Goal: Complete application form: Complete application form

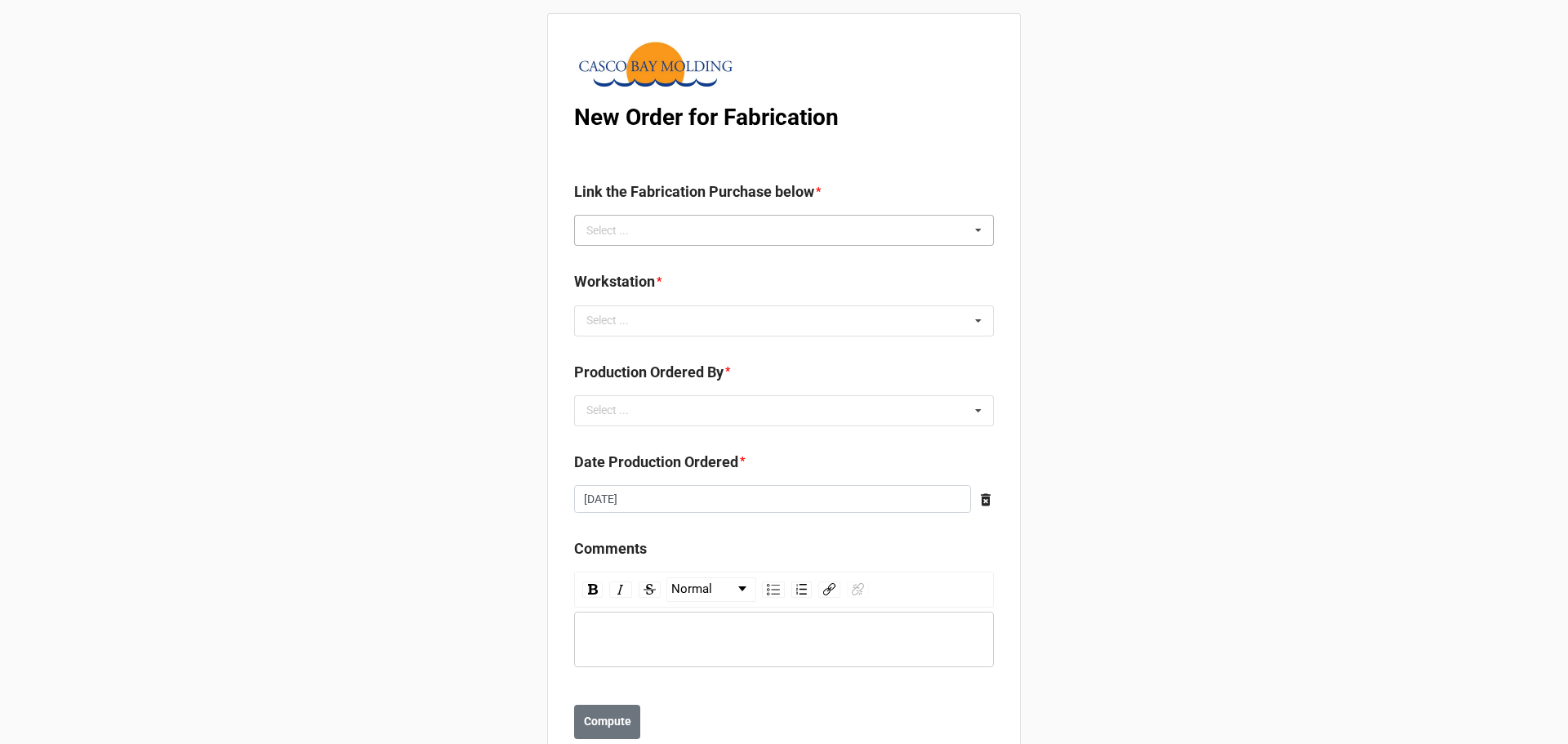
click at [658, 229] on div "Select ... No results found." at bounding box center [784, 230] width 420 height 31
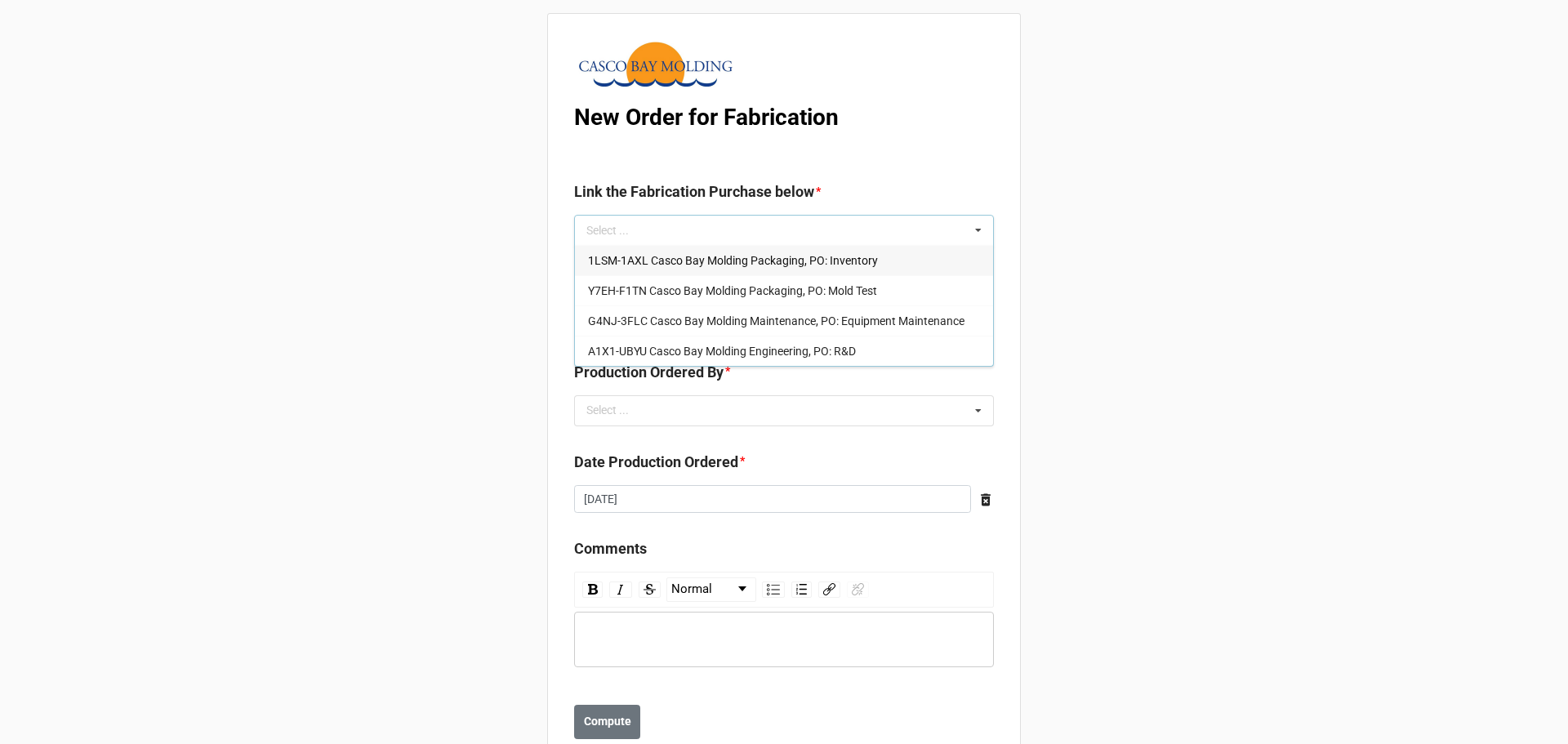
click at [683, 263] on span "1LSM-1AXL Casco Bay Molding Packaging, PO: Inventory" at bounding box center [733, 261] width 290 height 13
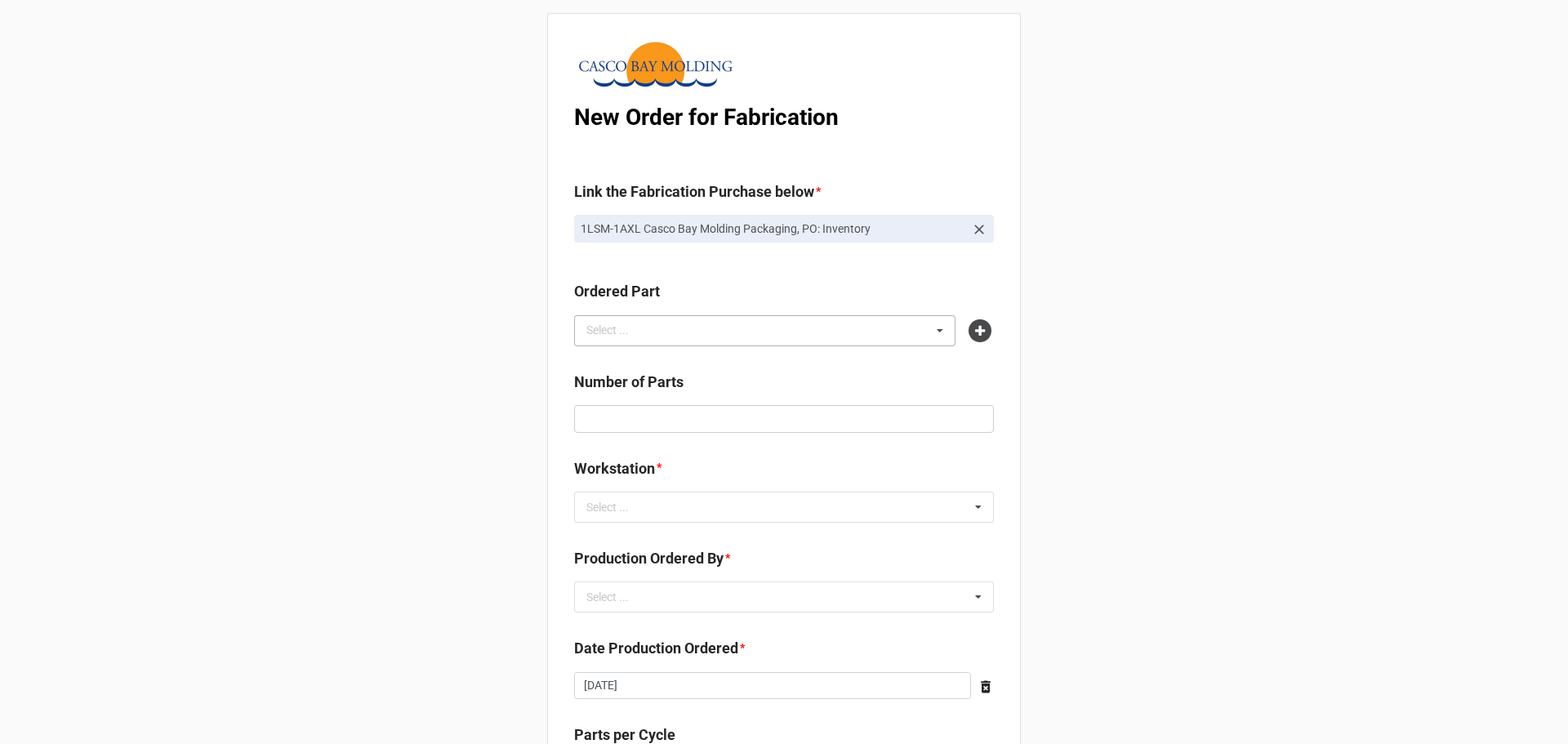
click at [643, 331] on div "Select ..." at bounding box center [617, 330] width 70 height 19
type input "5wf3"
click at [665, 358] on span "5WF3-TBCK David Clark Skin Yellow 40A" at bounding box center [704, 361] width 233 height 13
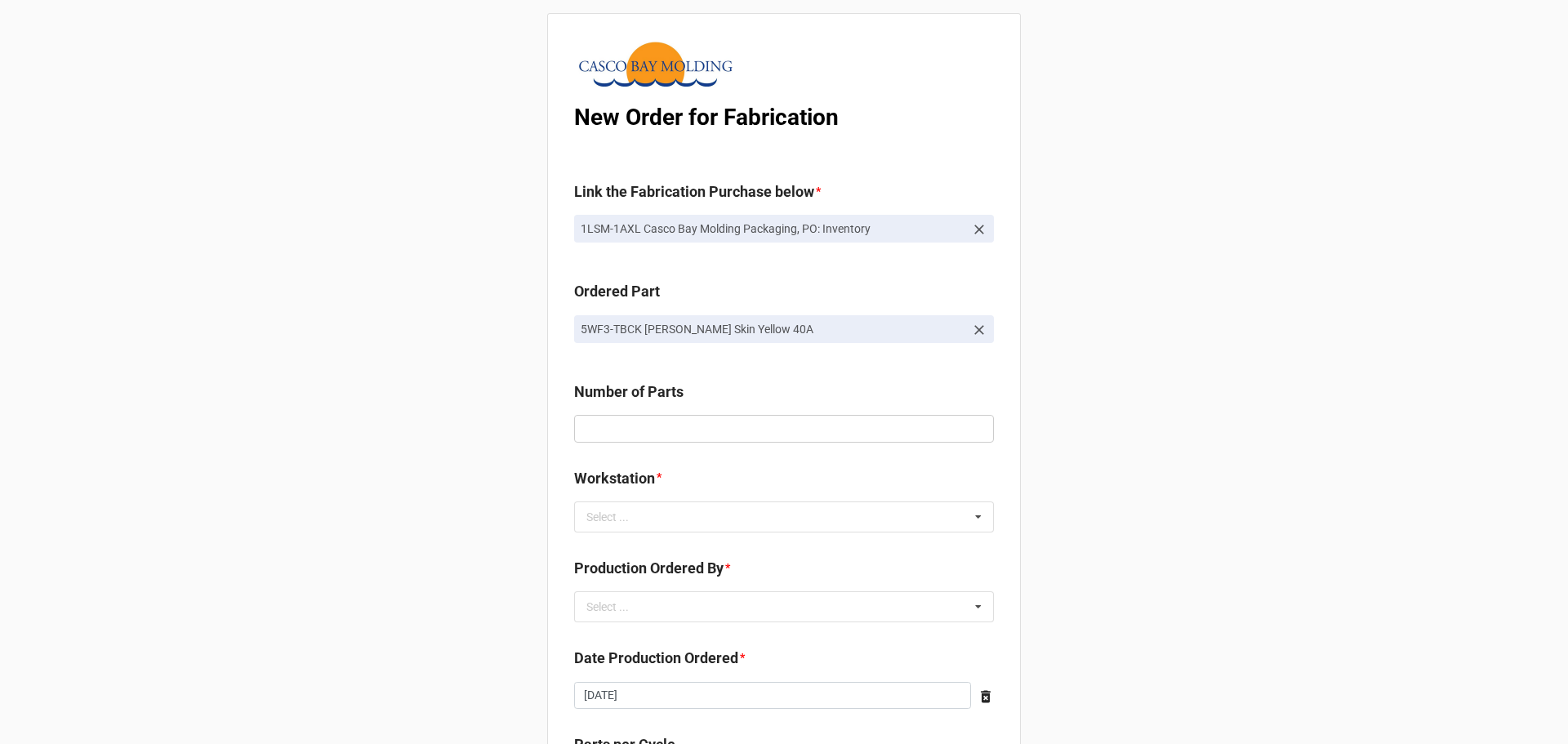
scroll to position [81, 0]
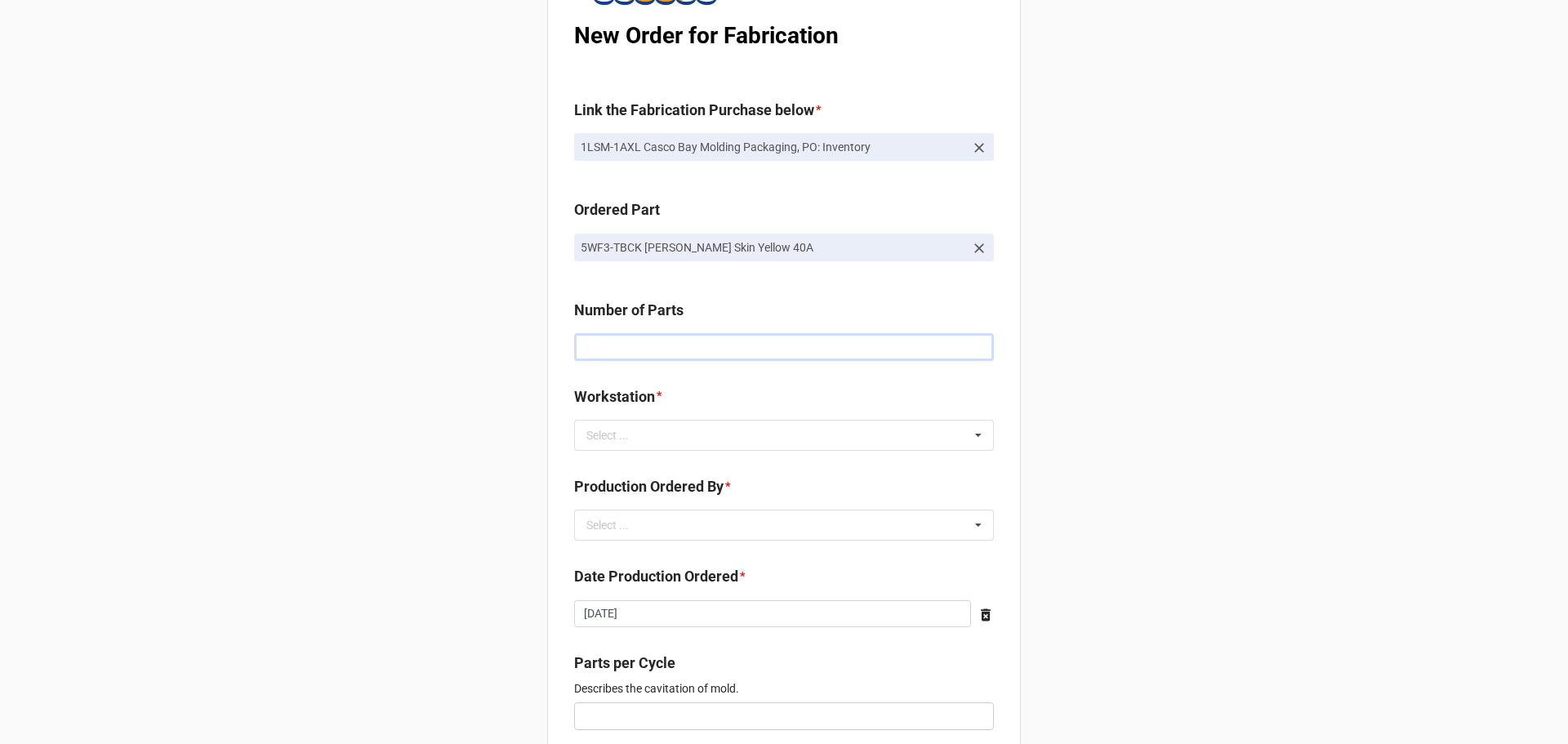
click at [652, 338] on input "text" at bounding box center [784, 347] width 420 height 28
type input "1000"
click at [598, 435] on div "Select ..." at bounding box center [617, 435] width 70 height 19
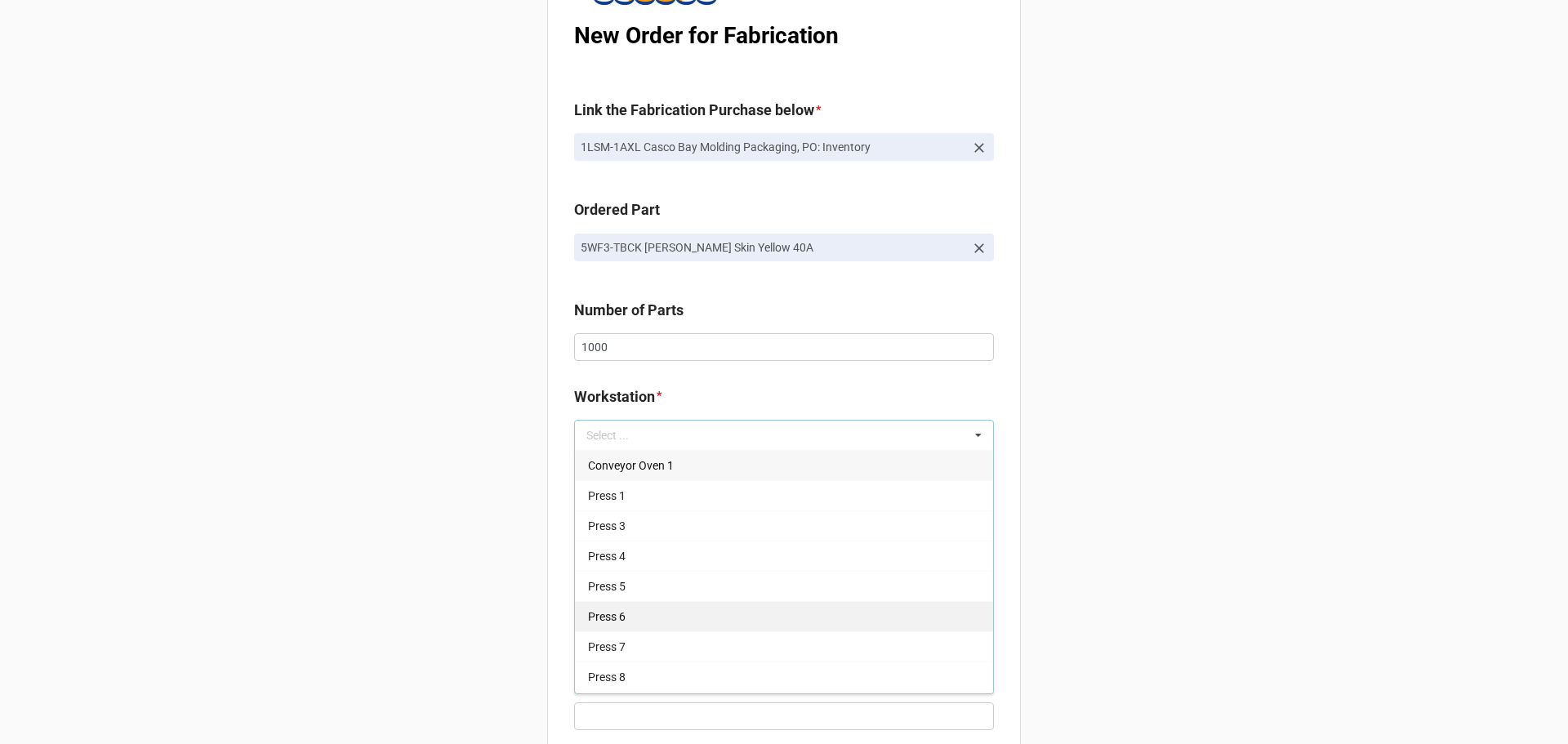
click at [638, 601] on div "Press 6" at bounding box center [784, 616] width 418 height 30
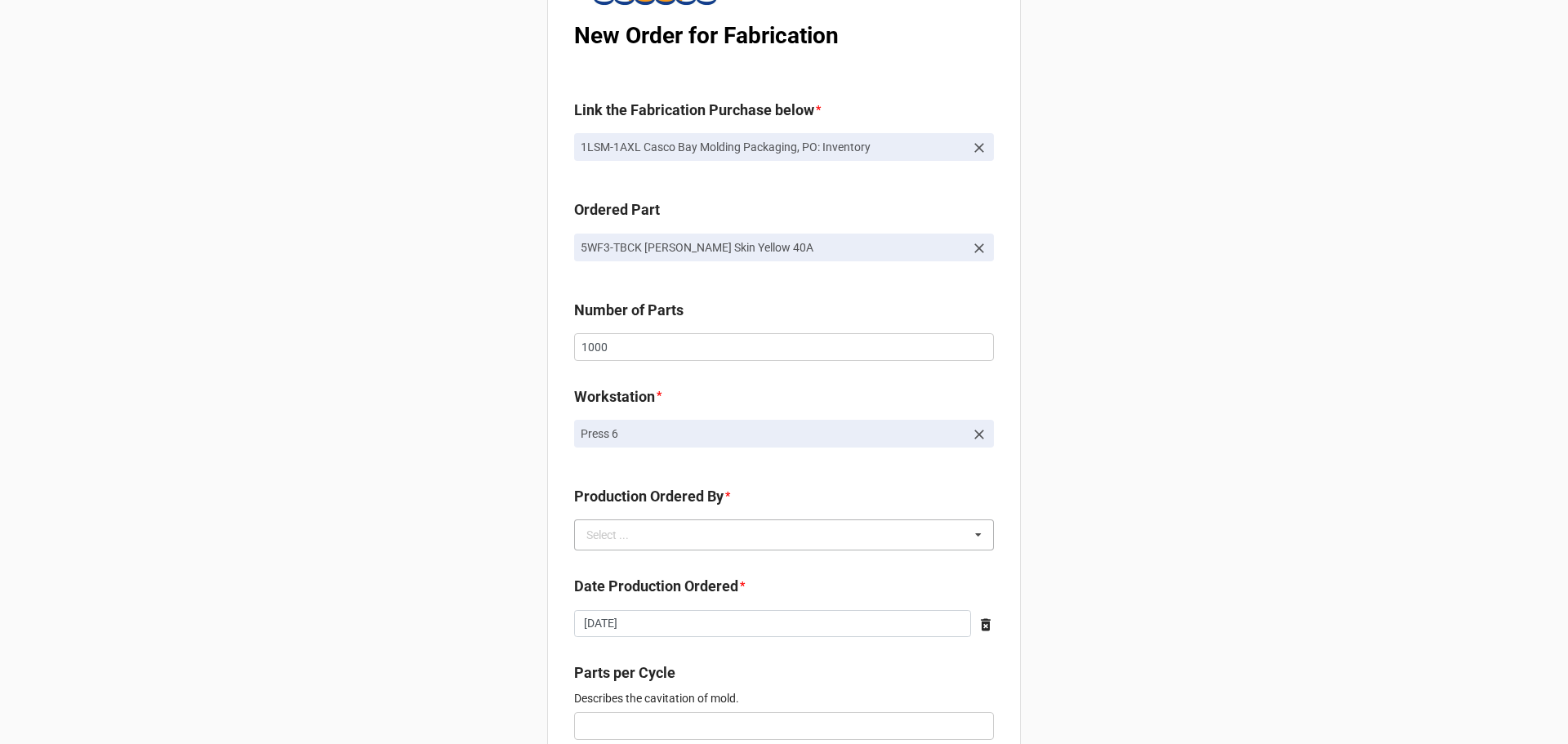
click at [633, 537] on div "Select ..." at bounding box center [617, 536] width 70 height 19
click at [634, 569] on span "Brian James Wanders" at bounding box center [631, 565] width 87 height 13
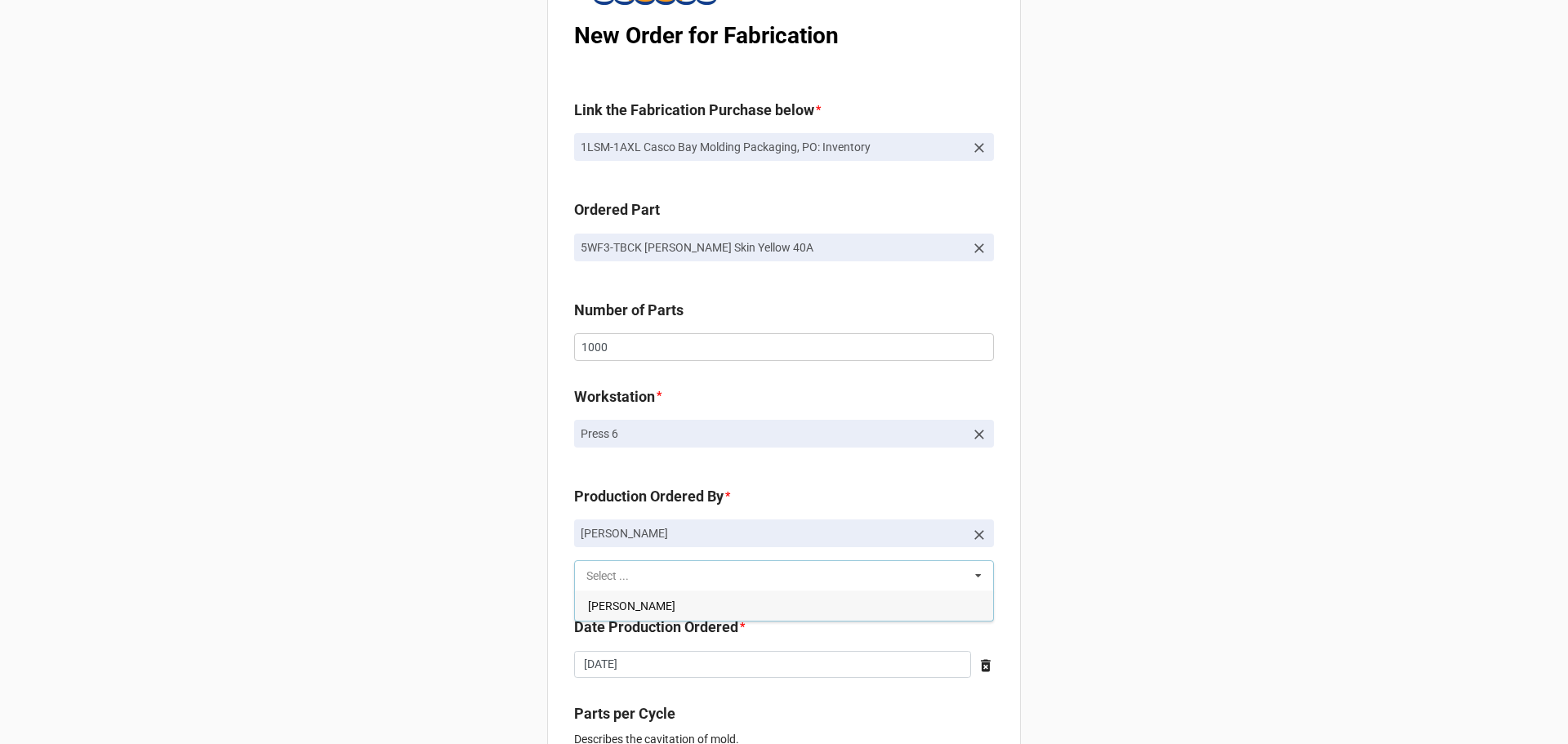
scroll to position [326, 0]
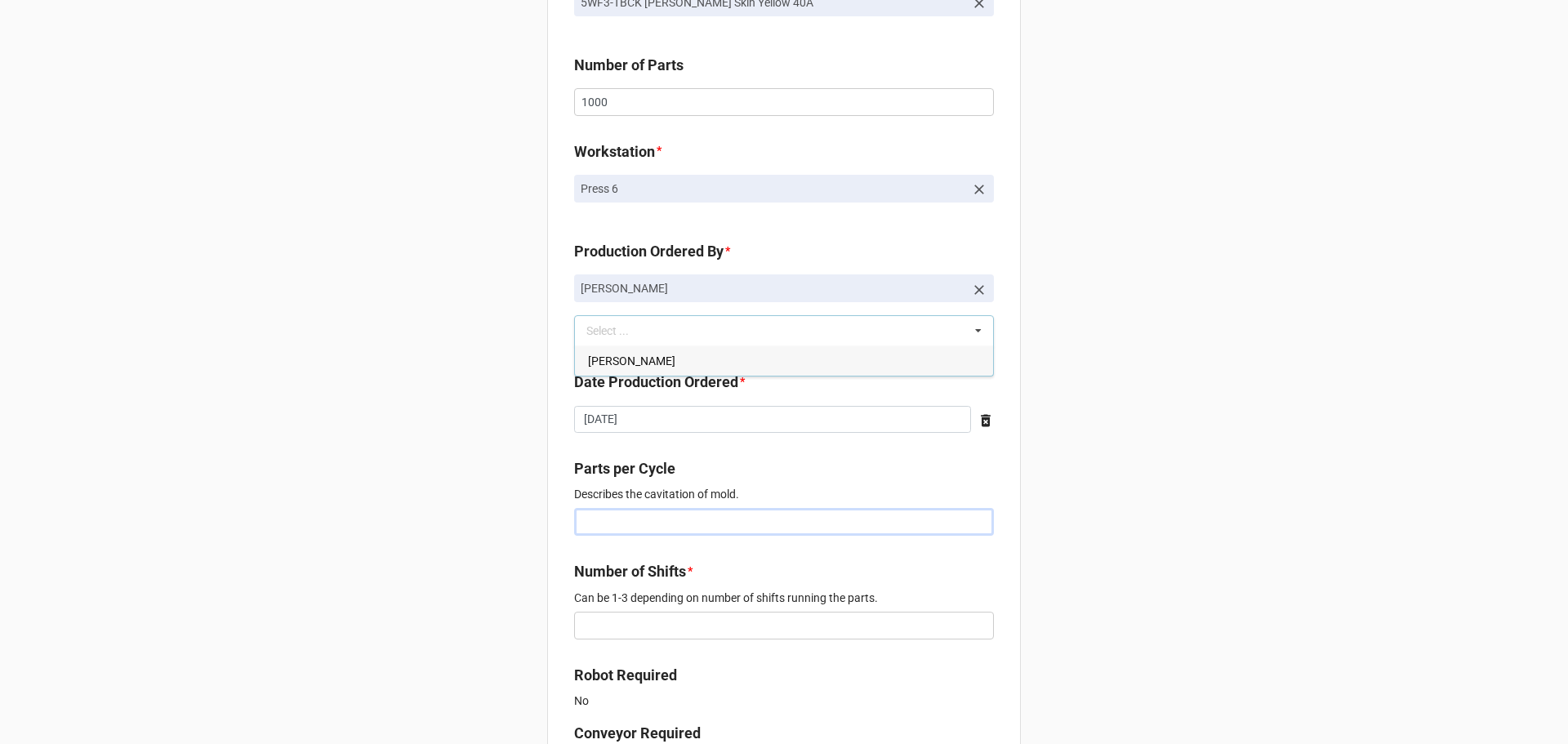
click at [653, 525] on input "text" at bounding box center [784, 522] width 420 height 28
type input "1"
click at [611, 623] on input "text" at bounding box center [784, 625] width 420 height 28
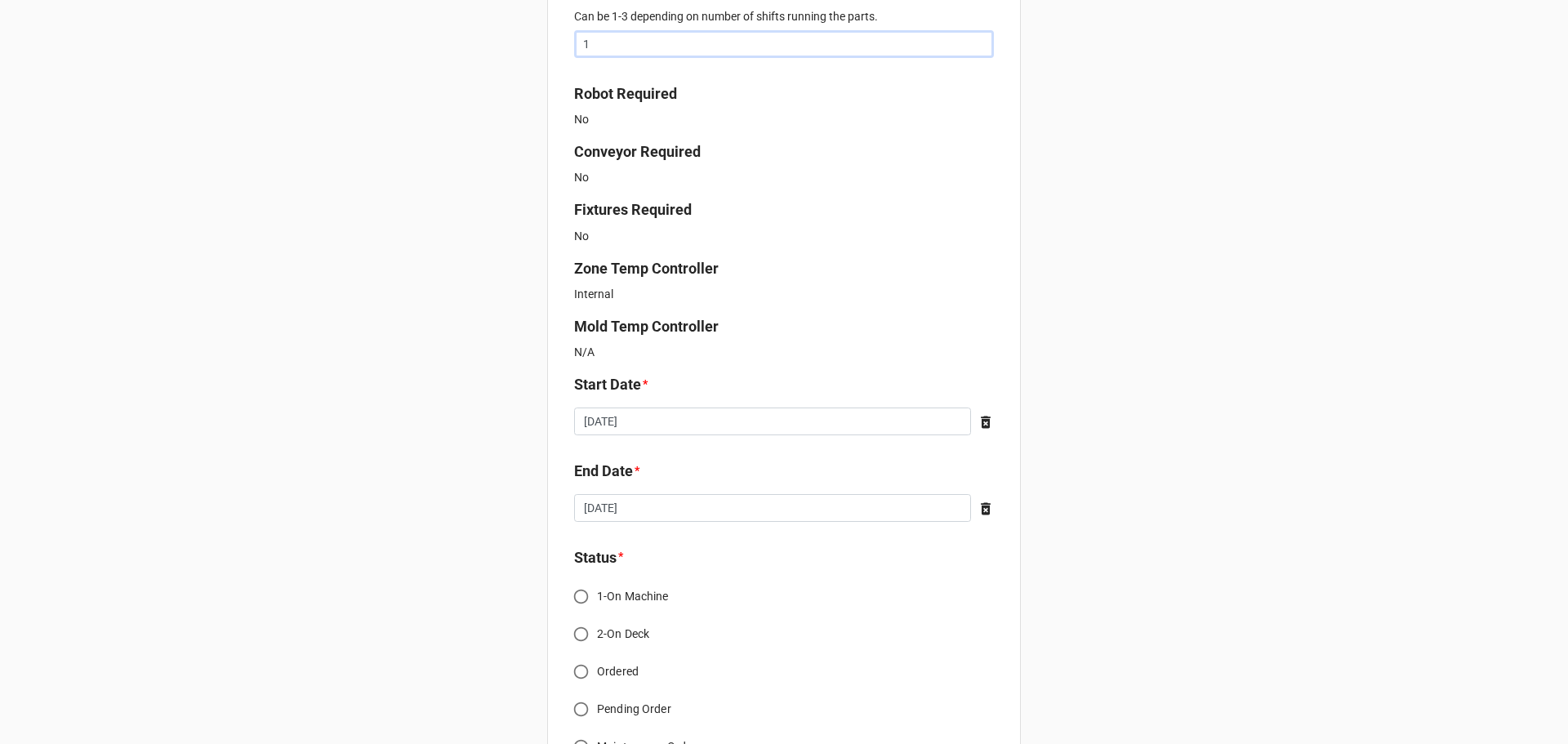
scroll to position [980, 0]
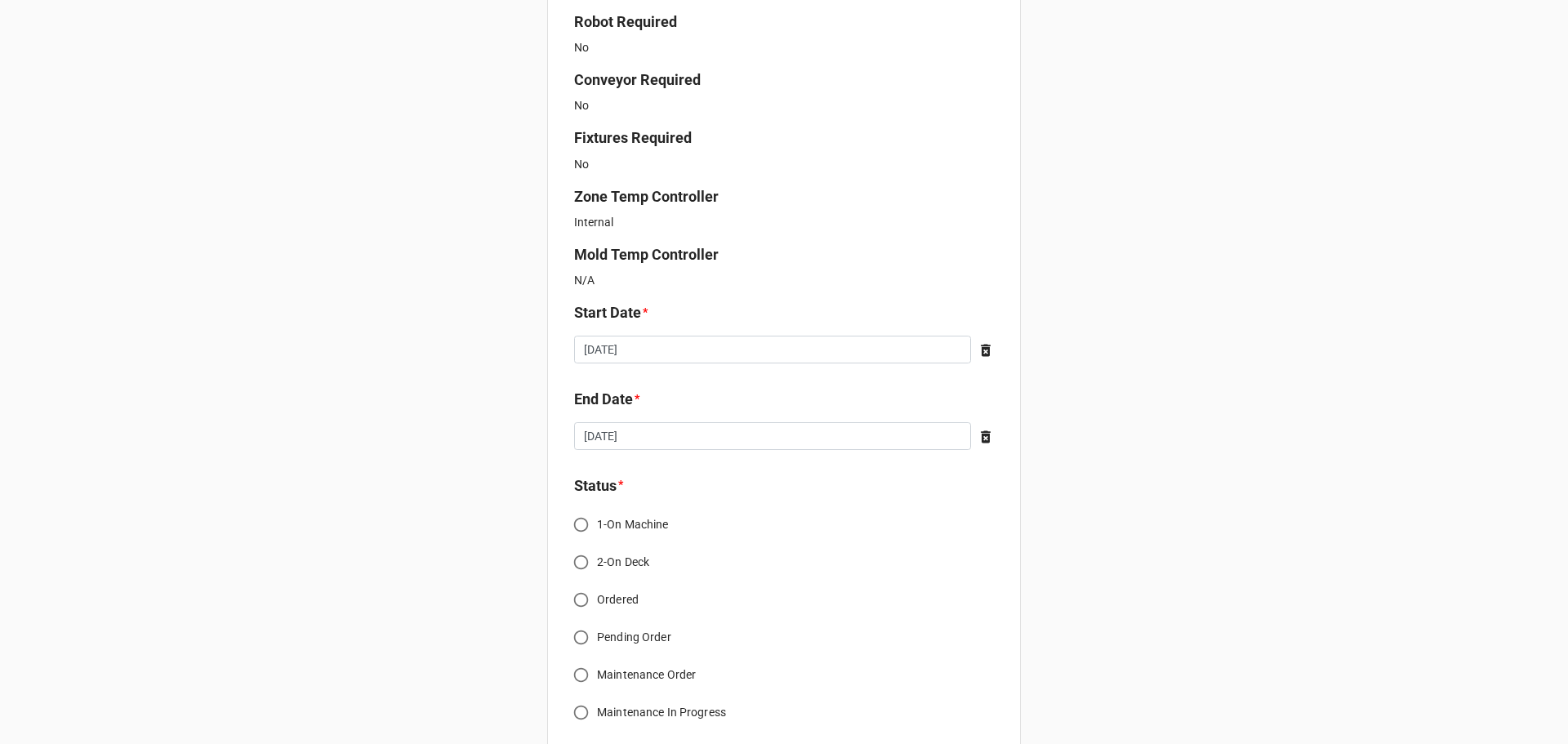
type input "1"
drag, startPoint x: 572, startPoint y: 603, endPoint x: 523, endPoint y: 568, distance: 60.2
click at [572, 603] on input "Ordered" at bounding box center [581, 600] width 32 height 32
radio input "true"
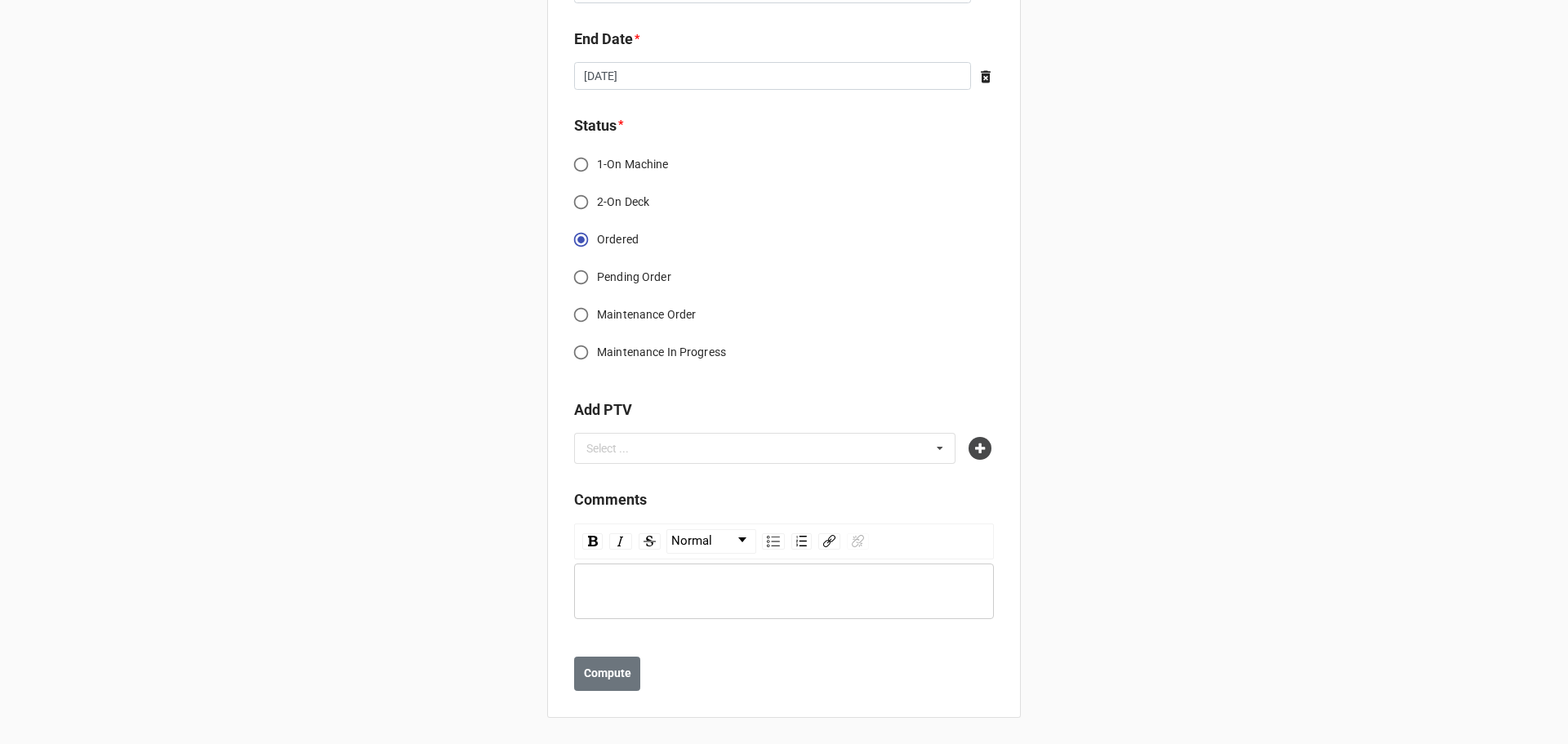
scroll to position [1177, 0]
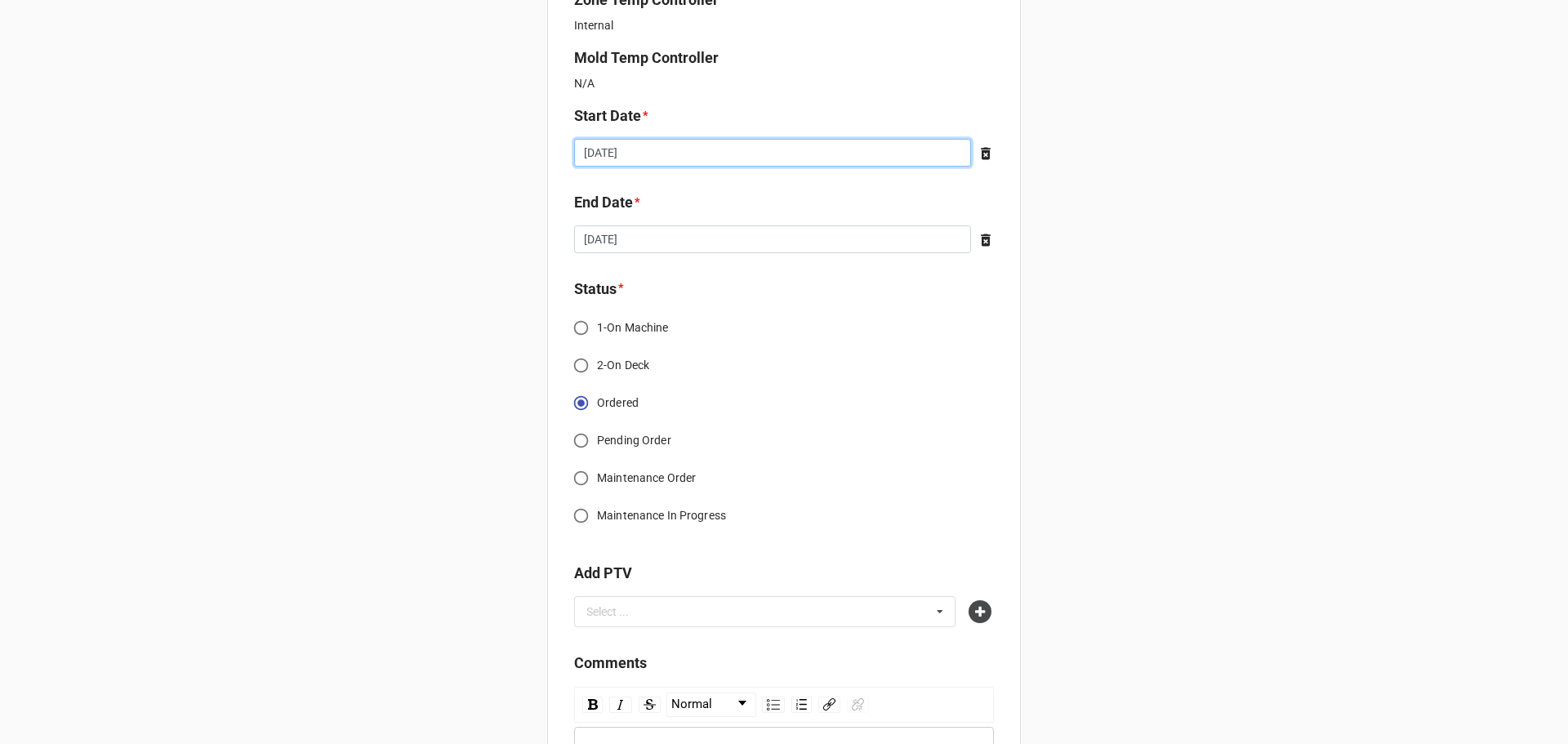
click at [773, 145] on input "[DATE]" at bounding box center [772, 152] width 397 height 28
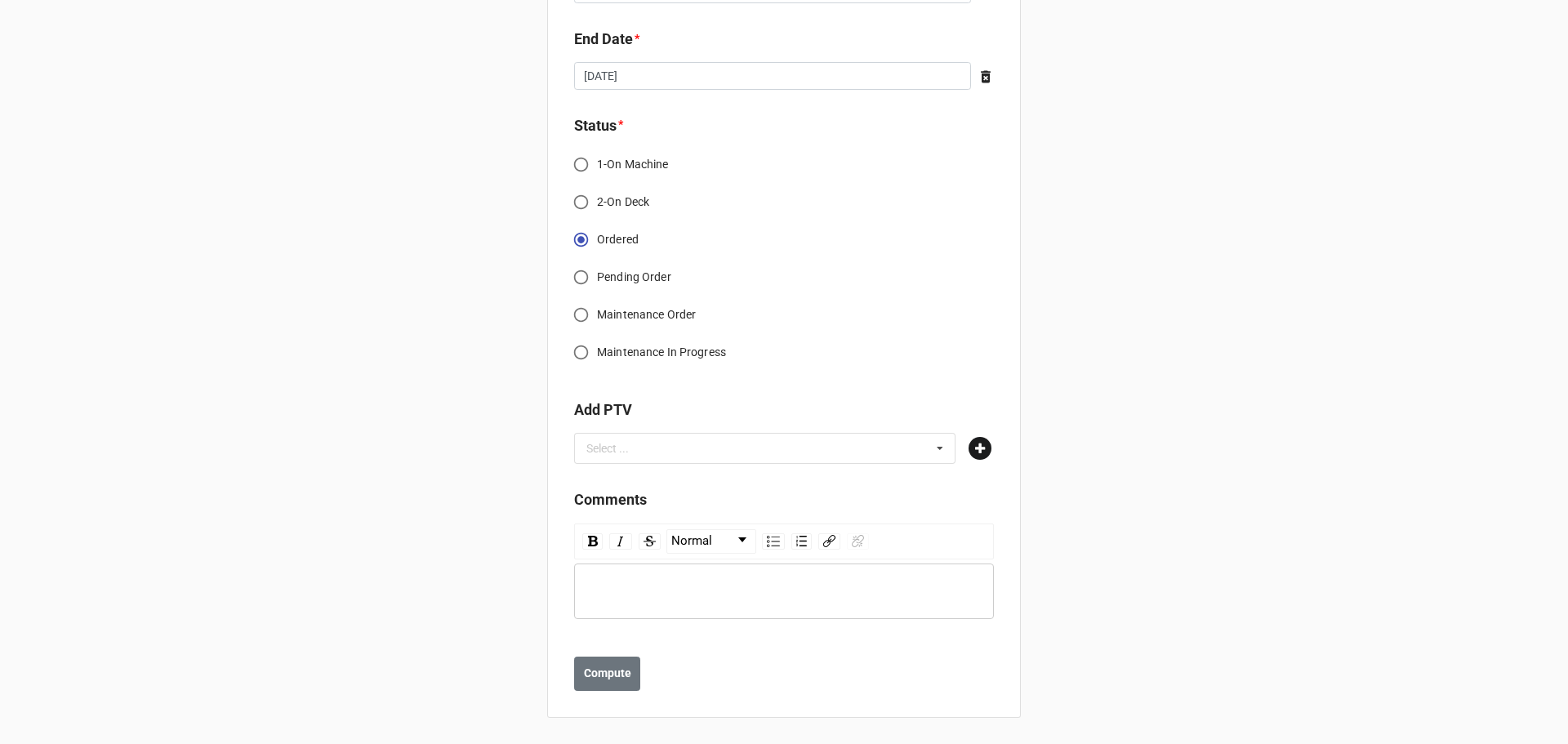
click at [982, 442] on icon at bounding box center [980, 448] width 22 height 22
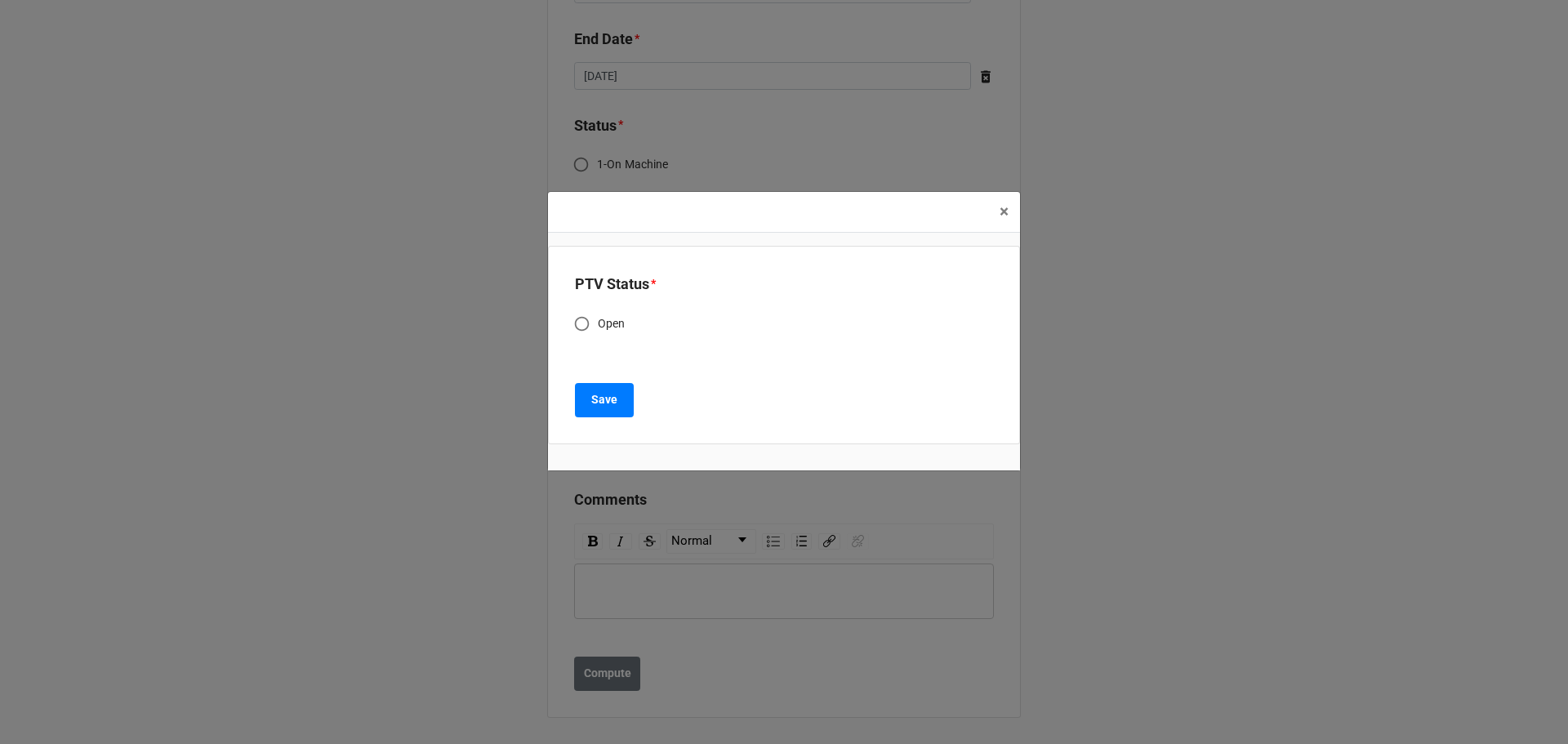
click at [602, 326] on span "Open" at bounding box center [611, 323] width 28 height 17
click at [597, 326] on input "Open" at bounding box center [582, 323] width 32 height 32
radio input "true"
click at [603, 404] on b "Save" at bounding box center [604, 399] width 26 height 17
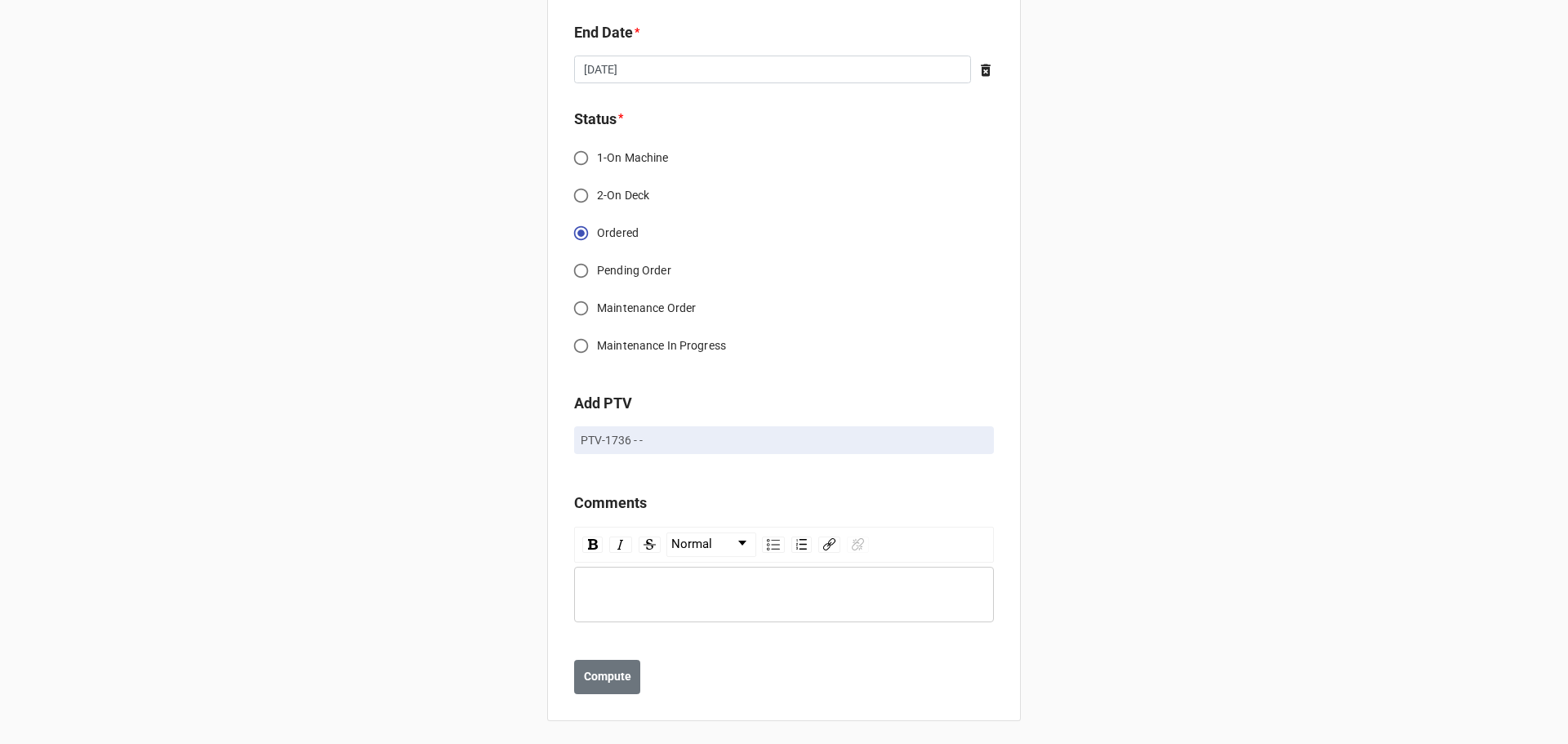
scroll to position [1350, 0]
click at [605, 680] on b "Compute" at bounding box center [608, 673] width 48 height 17
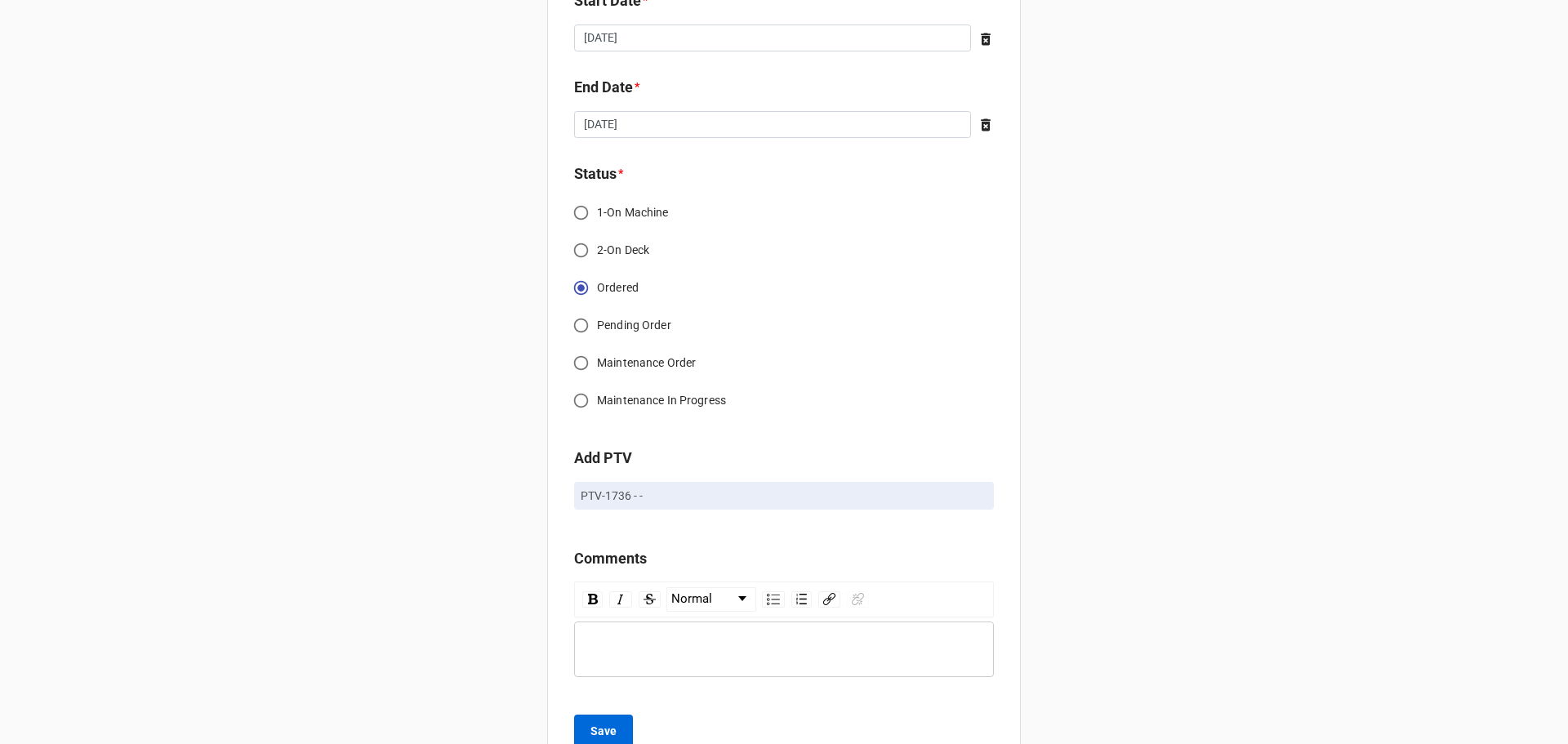
scroll to position [1408, 0]
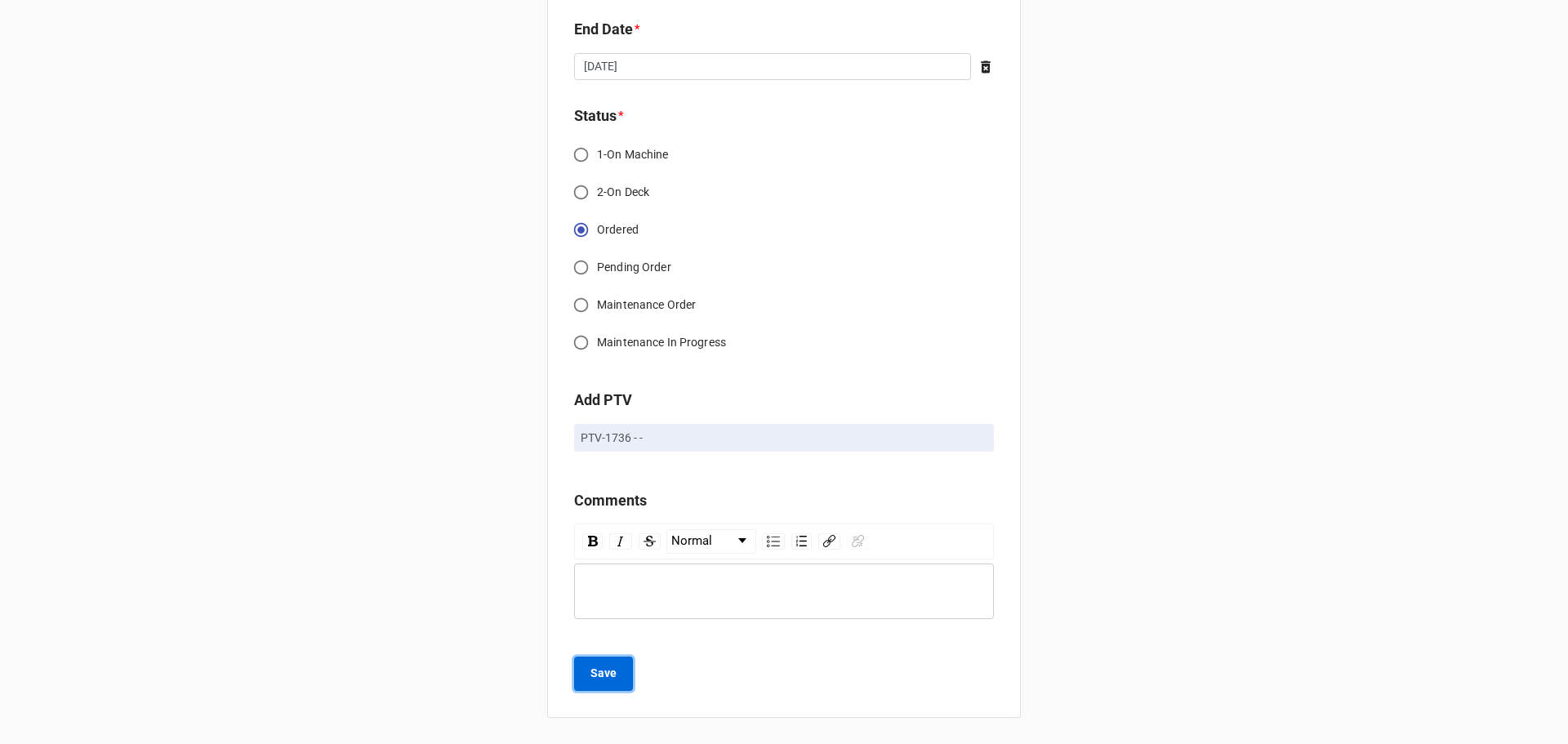
click at [594, 667] on b "Save" at bounding box center [604, 673] width 26 height 17
